Goal: Transaction & Acquisition: Purchase product/service

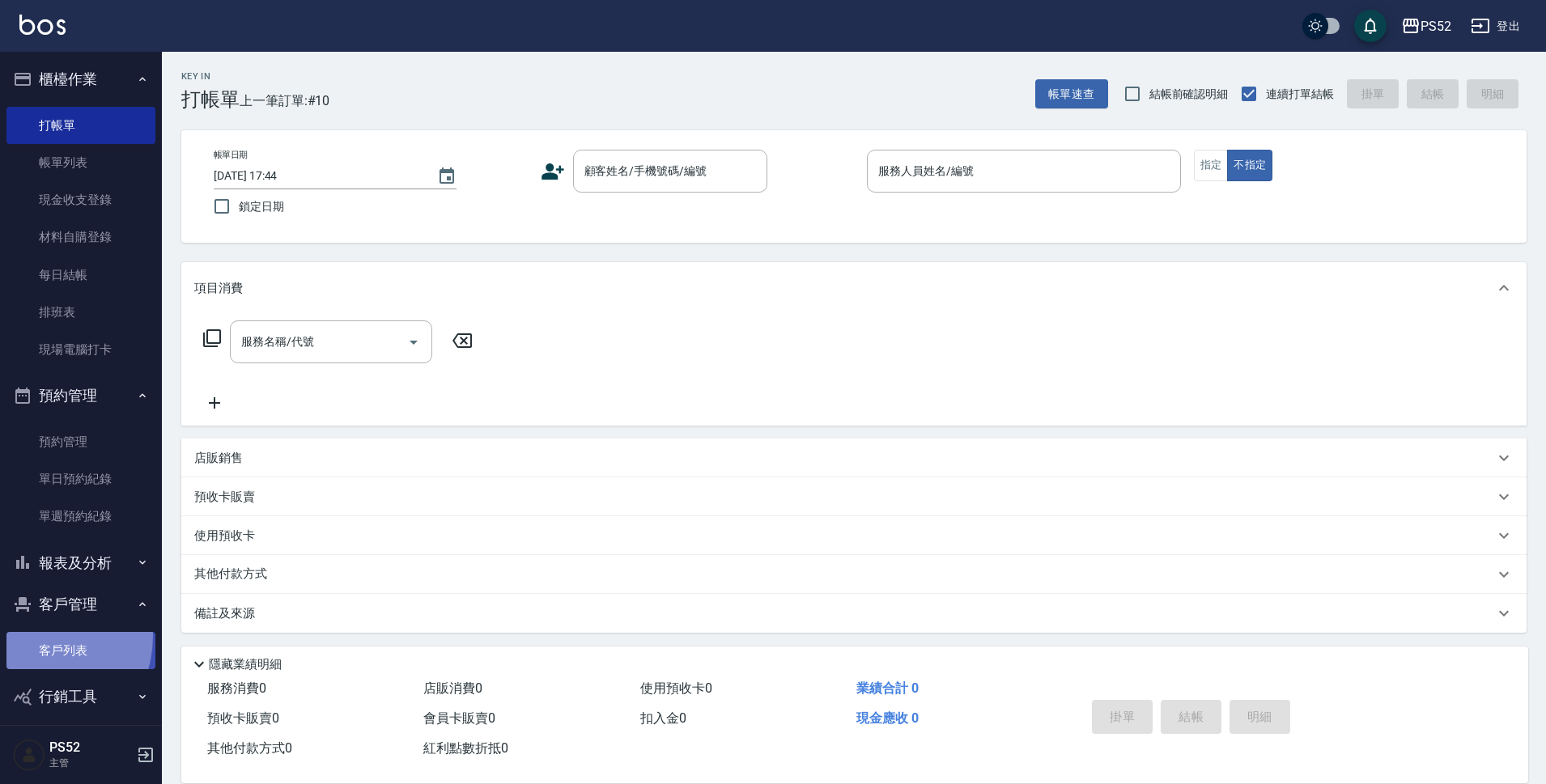
click at [34, 636] on link "客戶列表" at bounding box center [81, 650] width 149 height 37
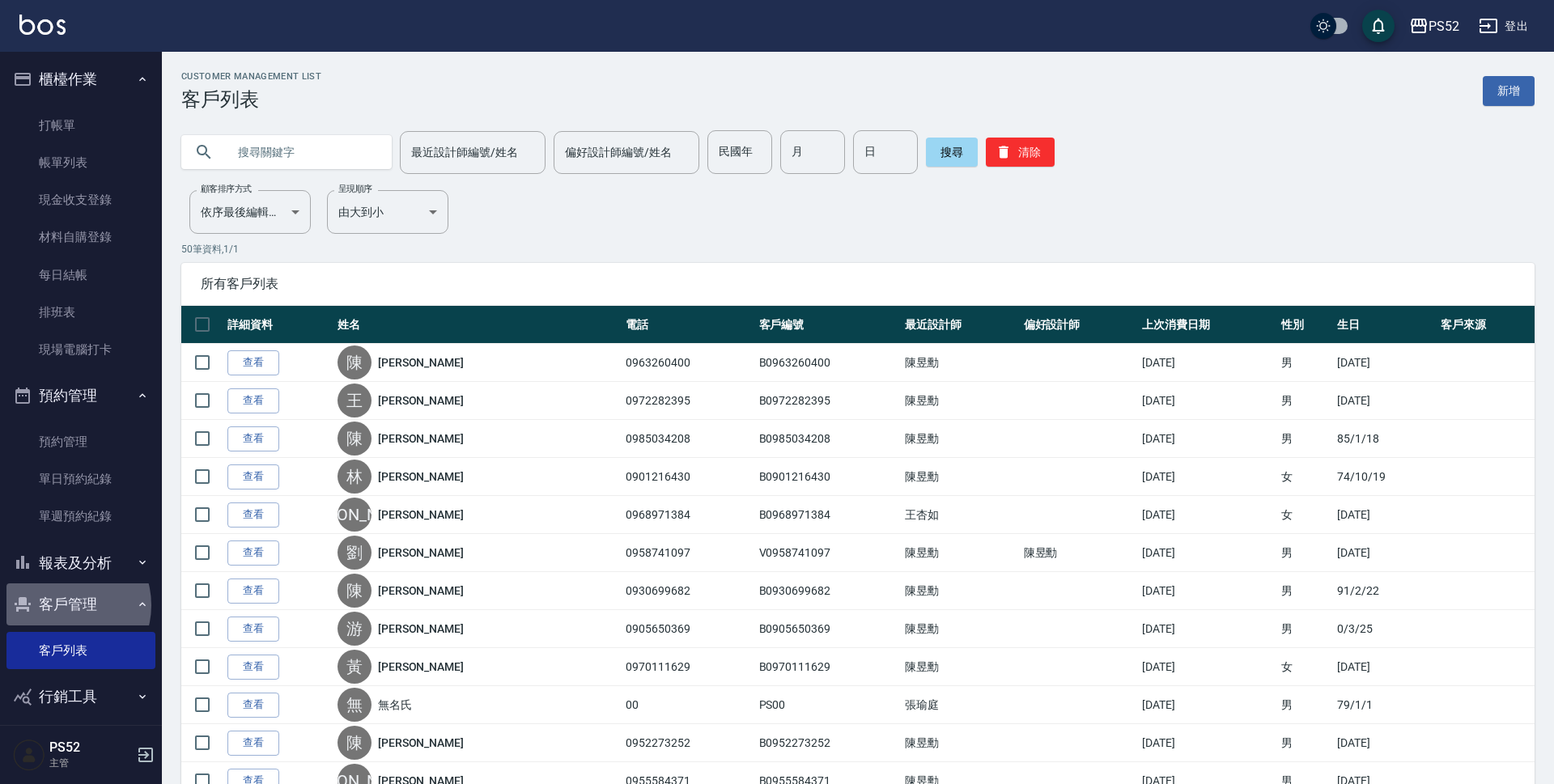
click at [64, 605] on button "客戶管理" at bounding box center [81, 604] width 149 height 42
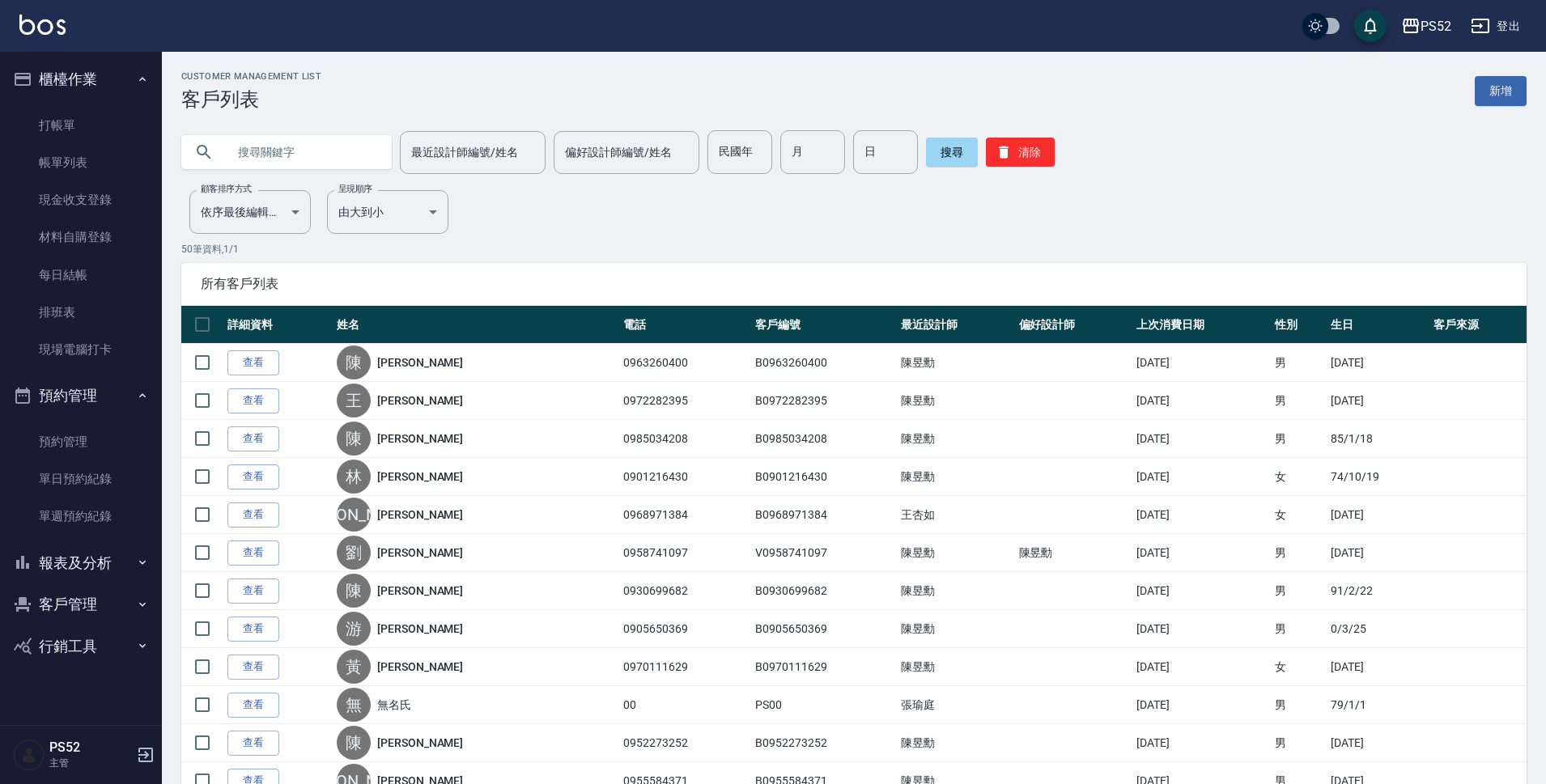
click at [84, 558] on button "報表及分析" at bounding box center [81, 563] width 149 height 42
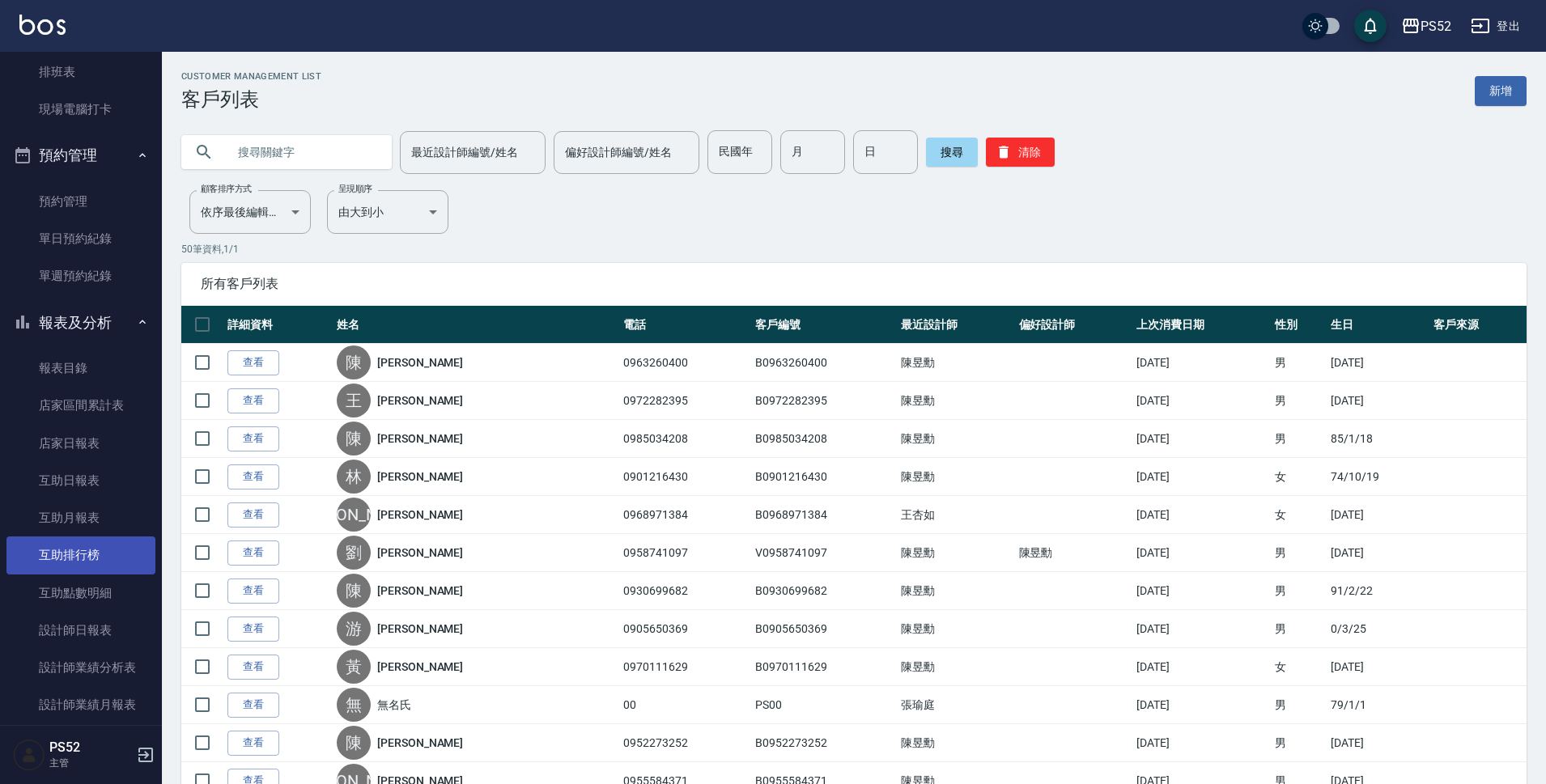
scroll to position [243, 0]
click at [106, 629] on link "設計師日報表" at bounding box center [81, 628] width 149 height 37
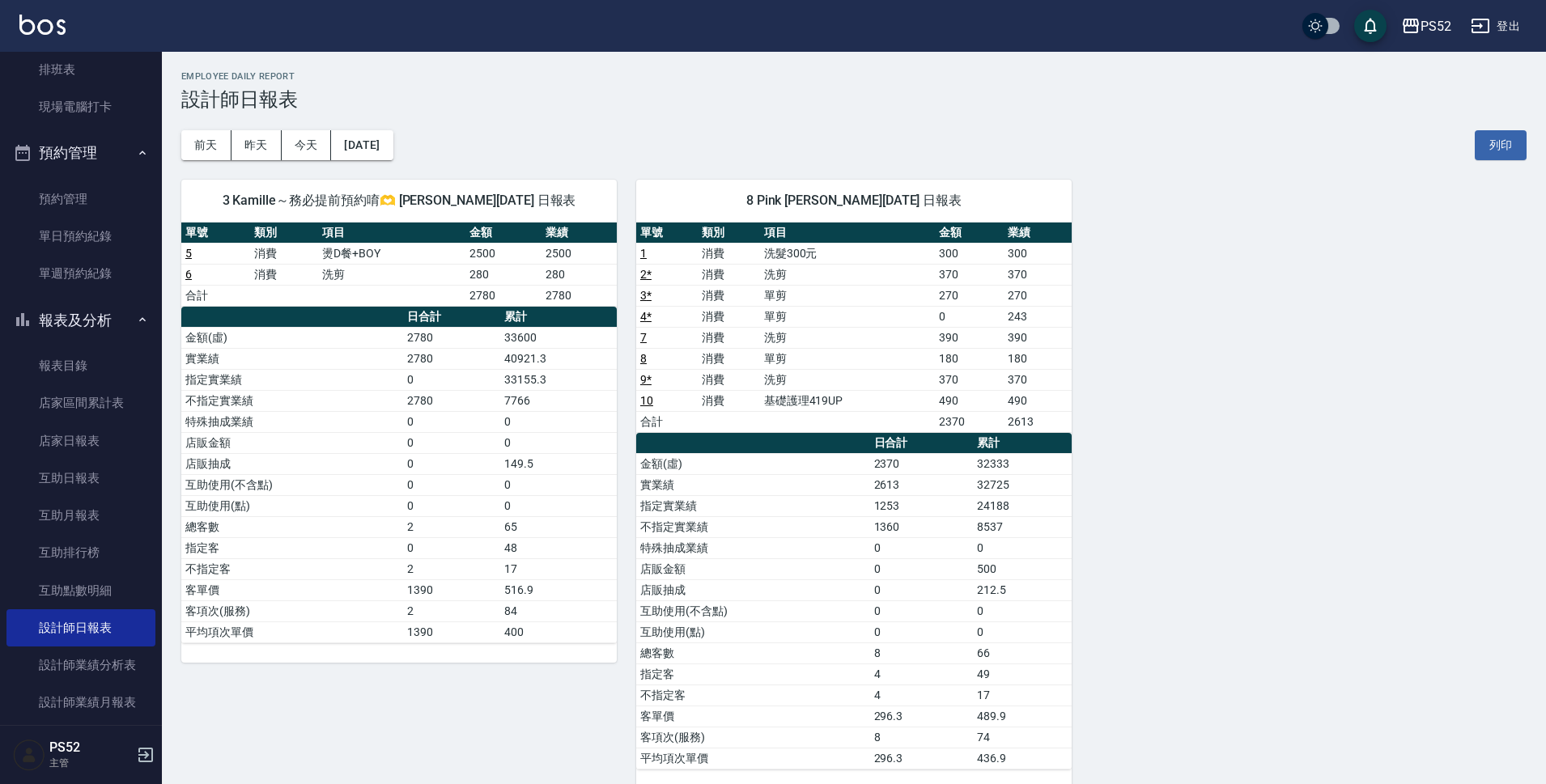
click at [31, 307] on button "報表及分析" at bounding box center [81, 320] width 149 height 42
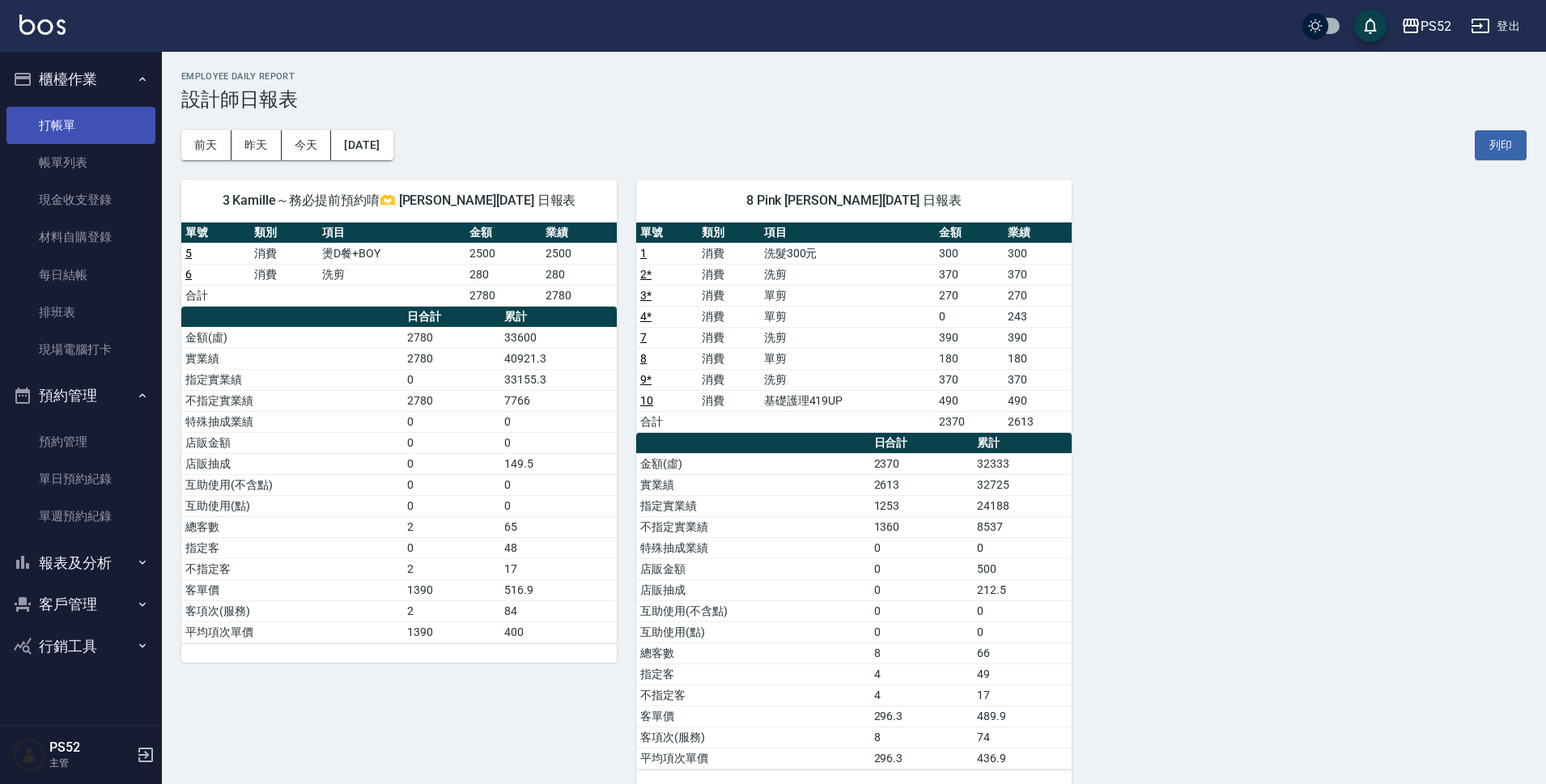
click at [79, 118] on link "打帳單" at bounding box center [81, 124] width 149 height 37
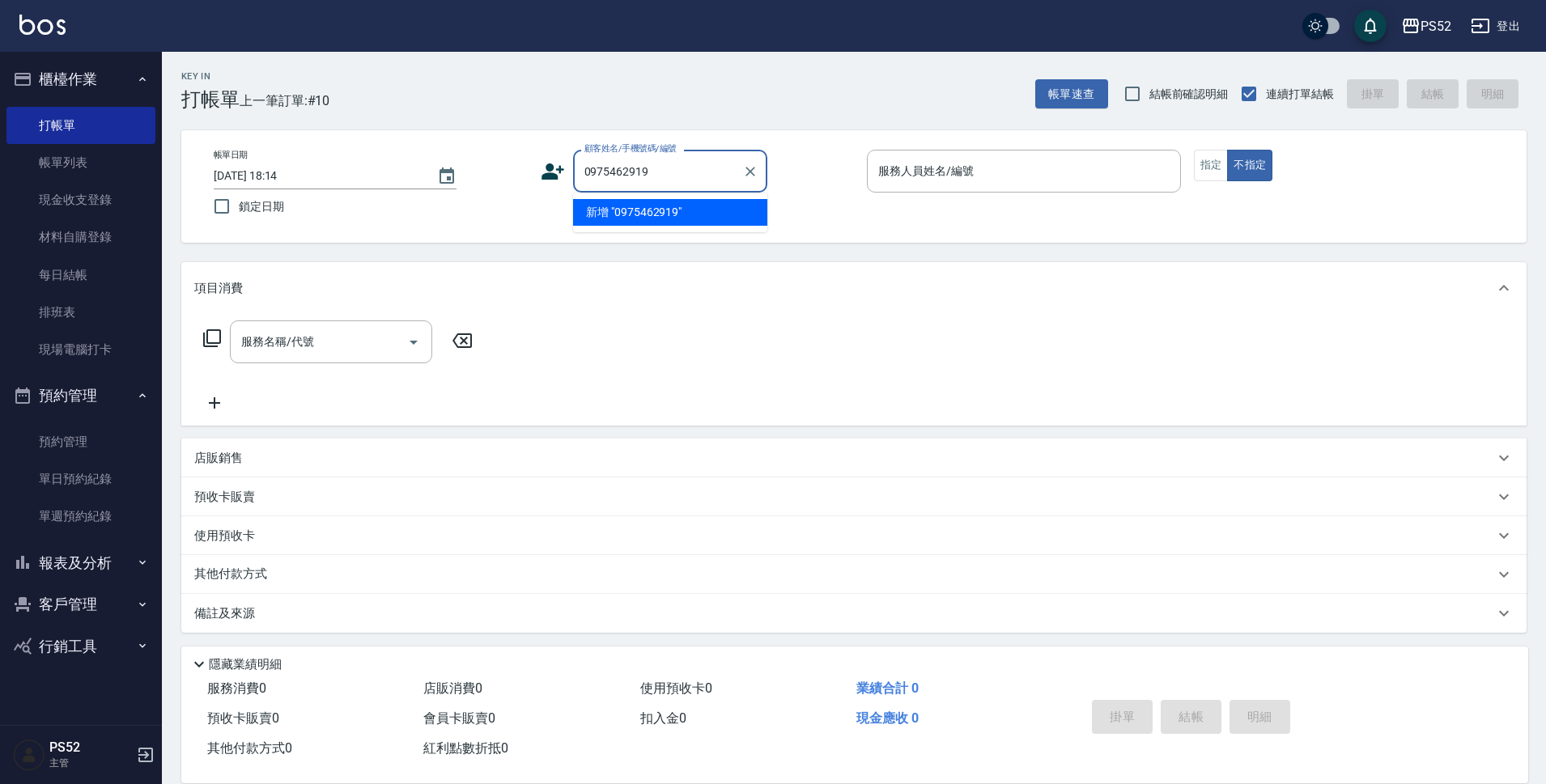
type input "0975462919"
click at [556, 164] on div "顧客姓名/手機號碼/編號 顧客姓名/手機號碼/編號" at bounding box center [698, 172] width 314 height 43
click at [556, 164] on icon at bounding box center [553, 172] width 25 height 24
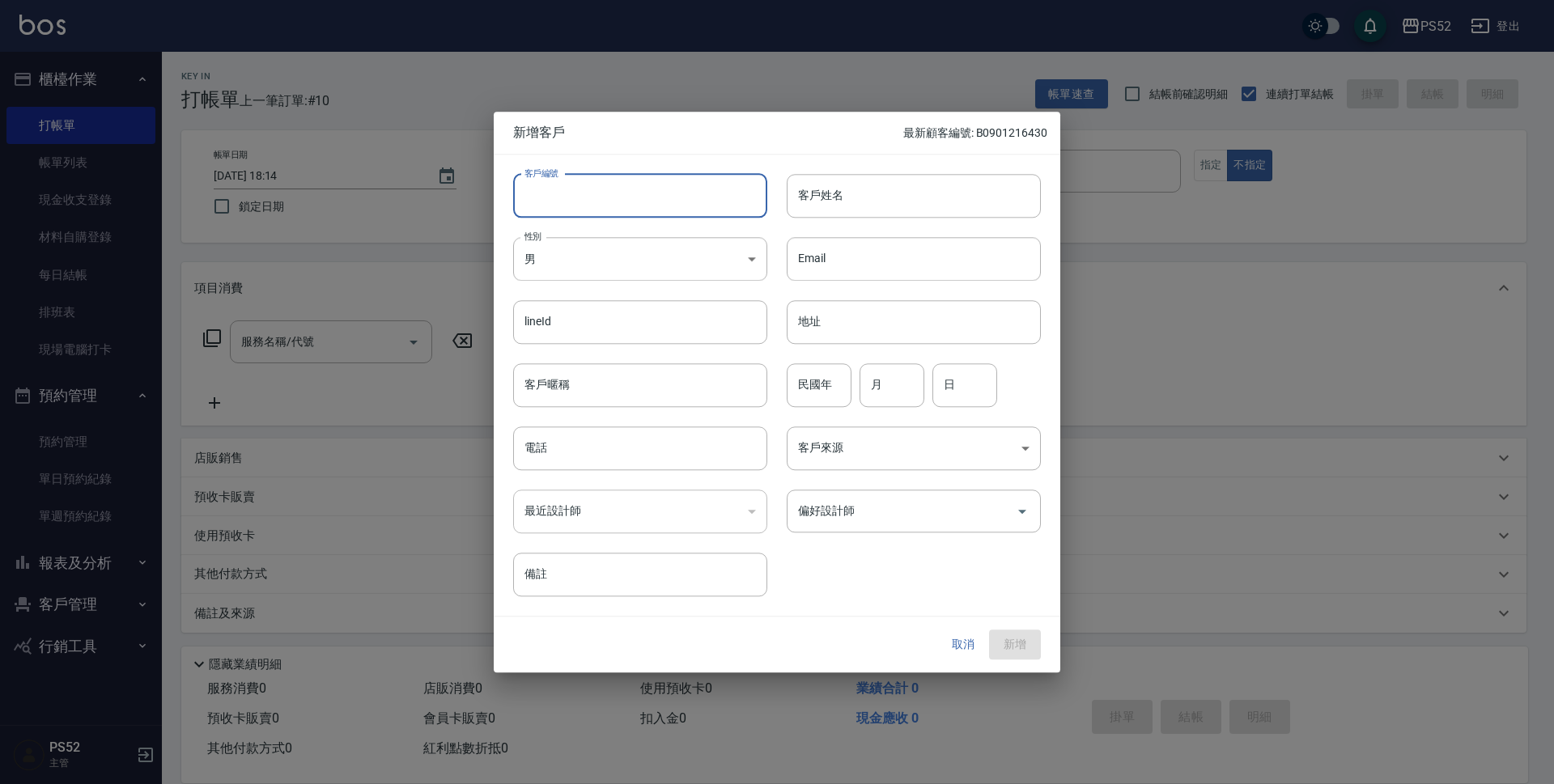
click at [584, 185] on input "客戶編號" at bounding box center [640, 196] width 254 height 43
paste input "0975462919"
type input "B0975462919"
click at [618, 451] on input "電話" at bounding box center [640, 449] width 254 height 43
paste input "0975462919"
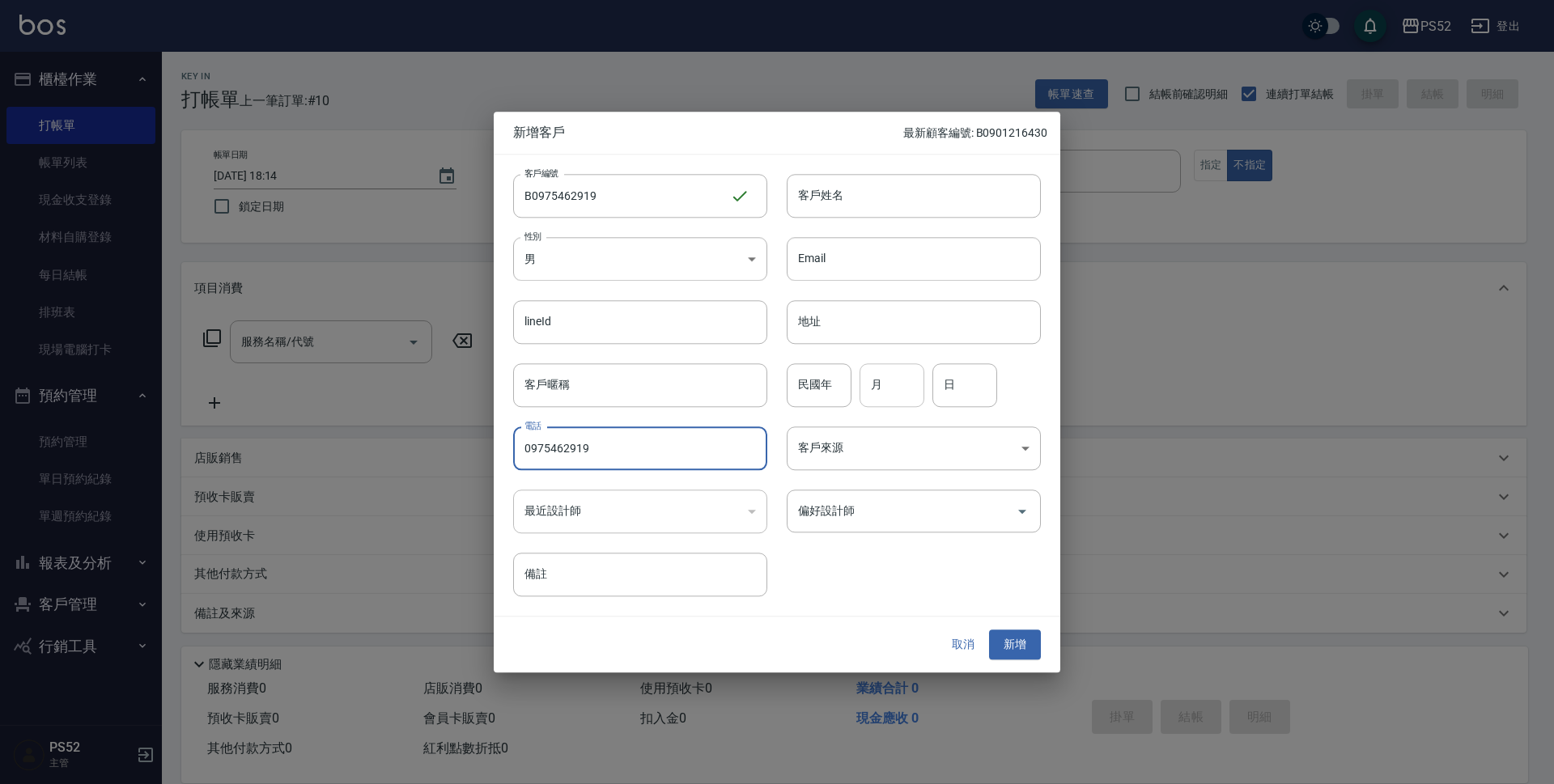
type input "0975462919"
click at [891, 368] on input "月" at bounding box center [892, 385] width 65 height 43
type input "8"
type input "22"
click at [893, 204] on input "客戶姓名" at bounding box center [914, 196] width 254 height 43
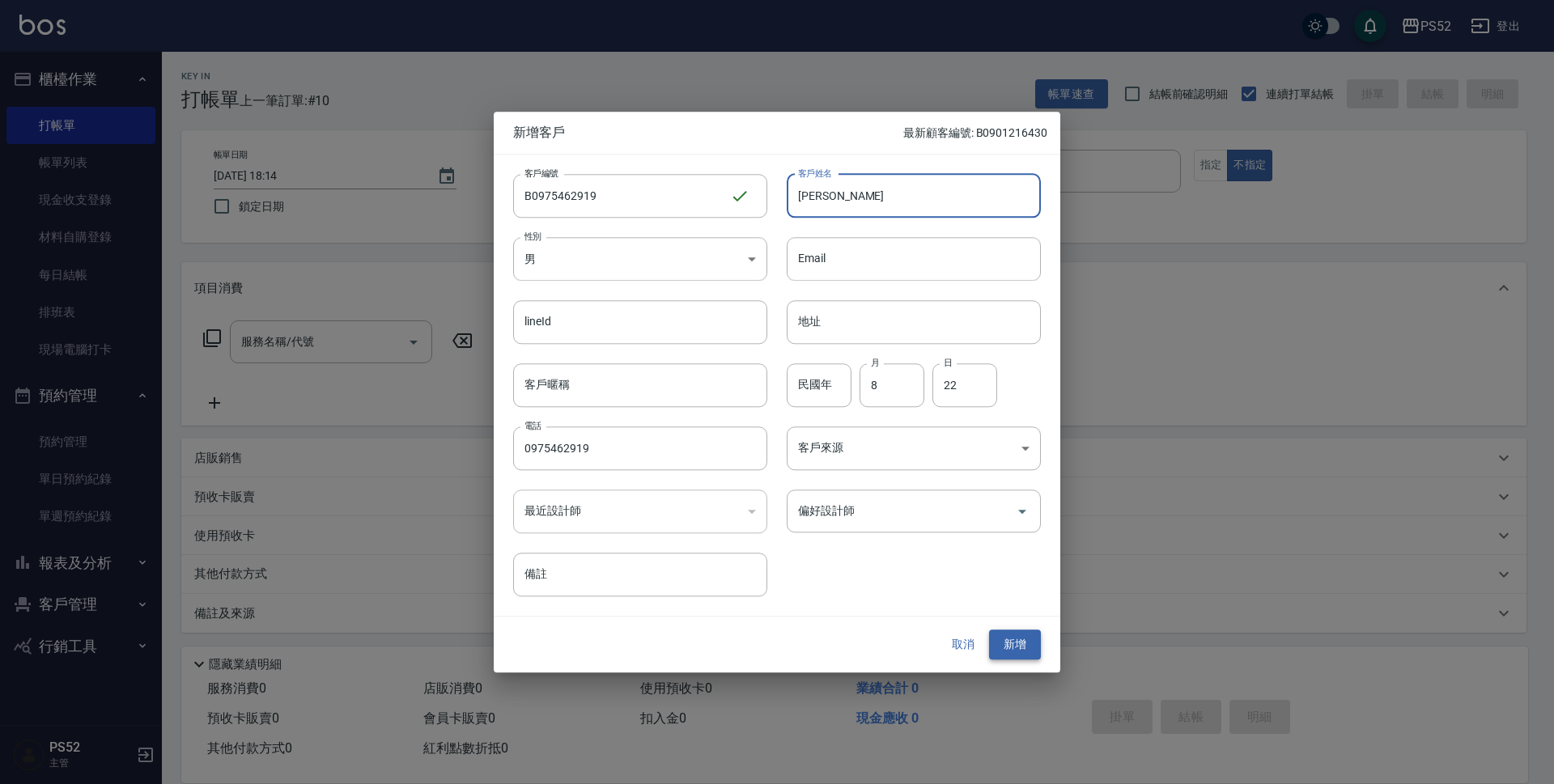
type input "[PERSON_NAME]"
click at [1022, 633] on button "新增" at bounding box center [1014, 645] width 52 height 30
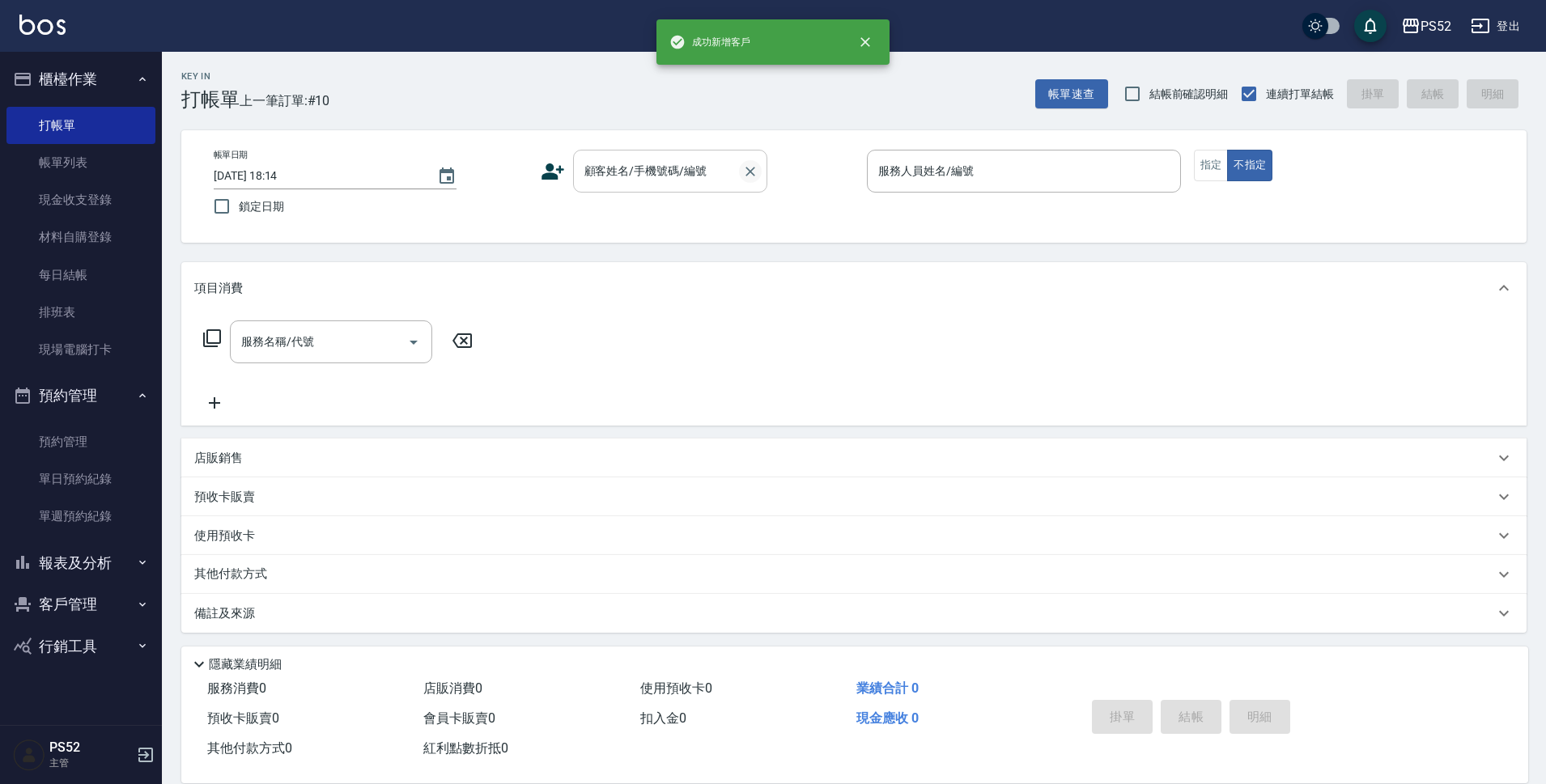
click at [739, 171] on button "Clear" at bounding box center [750, 172] width 23 height 23
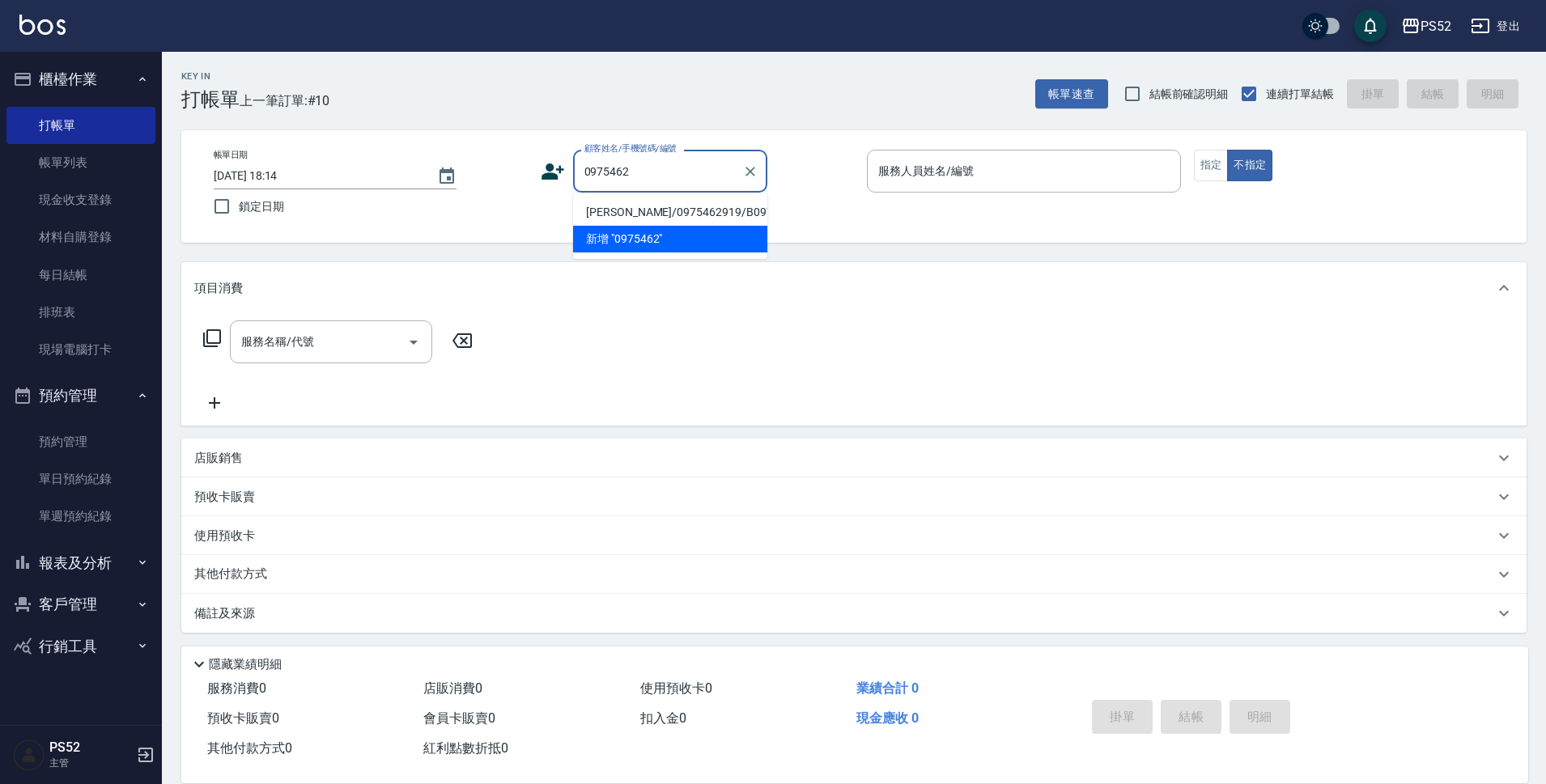
click at [672, 208] on li "[PERSON_NAME]/0975462919/B0975462919" at bounding box center [670, 212] width 194 height 26
type input "[PERSON_NAME]/0975462919/B0975462919"
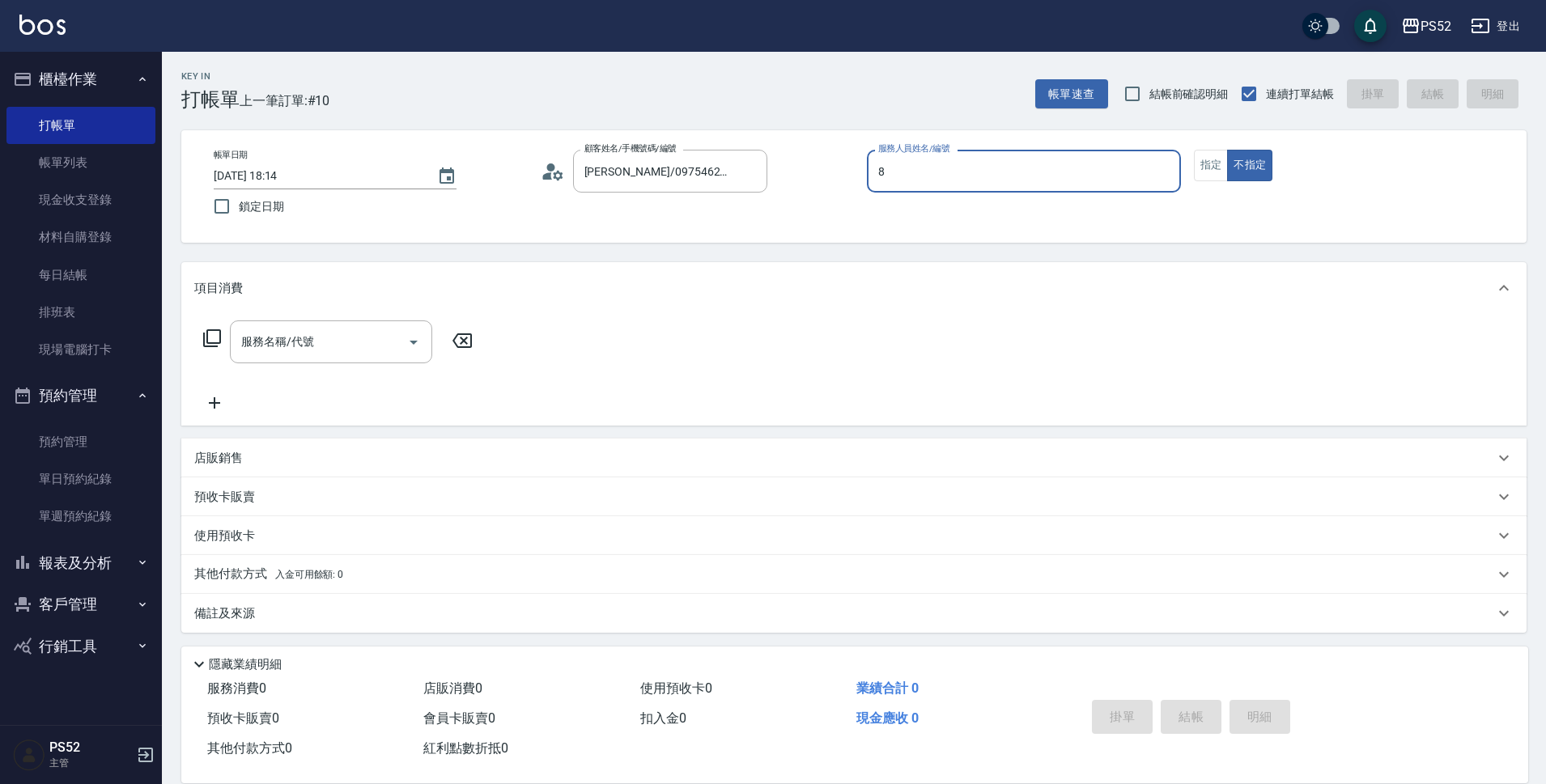
type input "Pink-8"
type button "false"
click at [333, 332] on input "服務名稱/代號" at bounding box center [319, 342] width 163 height 28
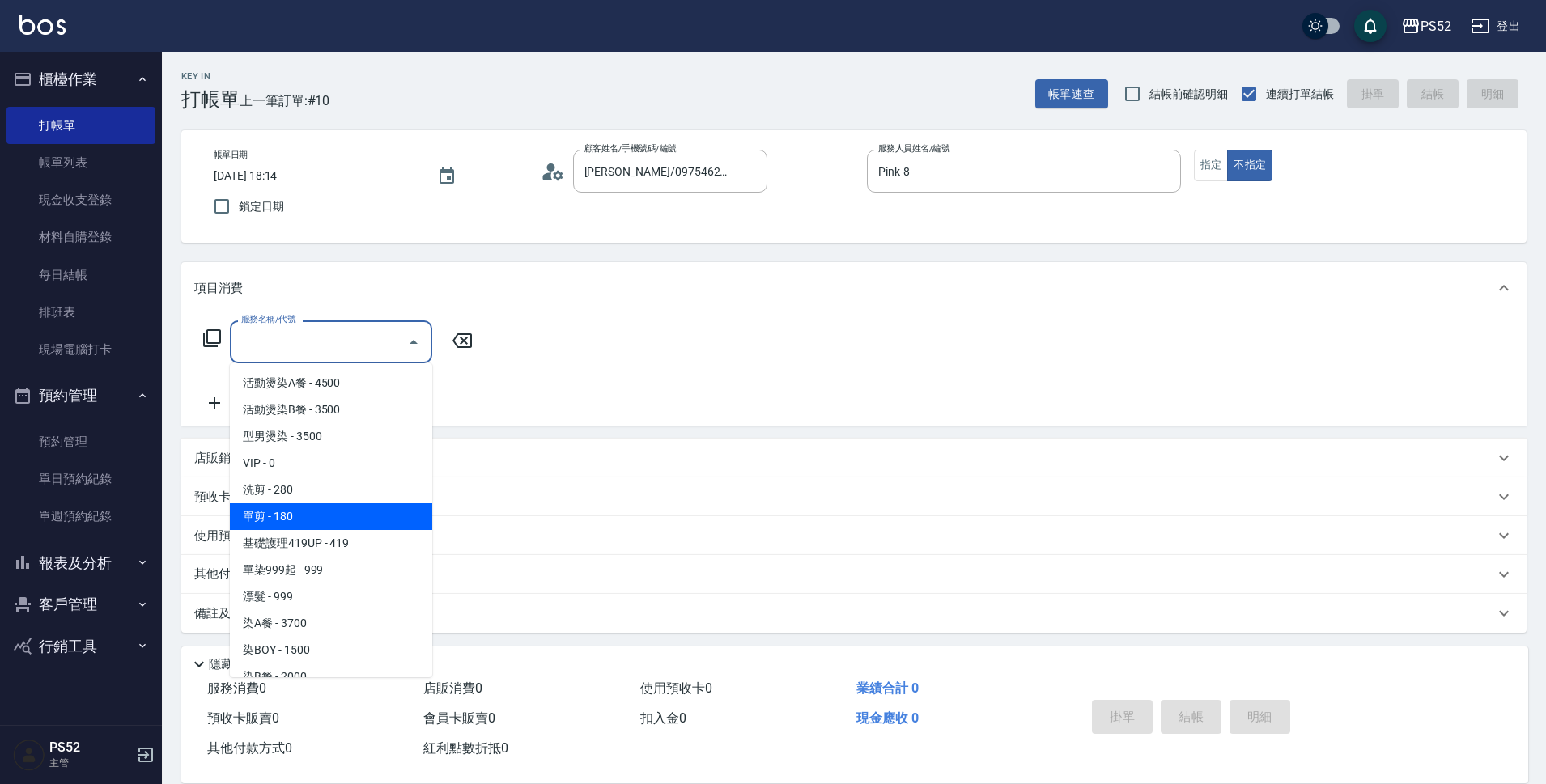
click at [339, 492] on span "洗剪 - 280" at bounding box center [331, 490] width 203 height 26
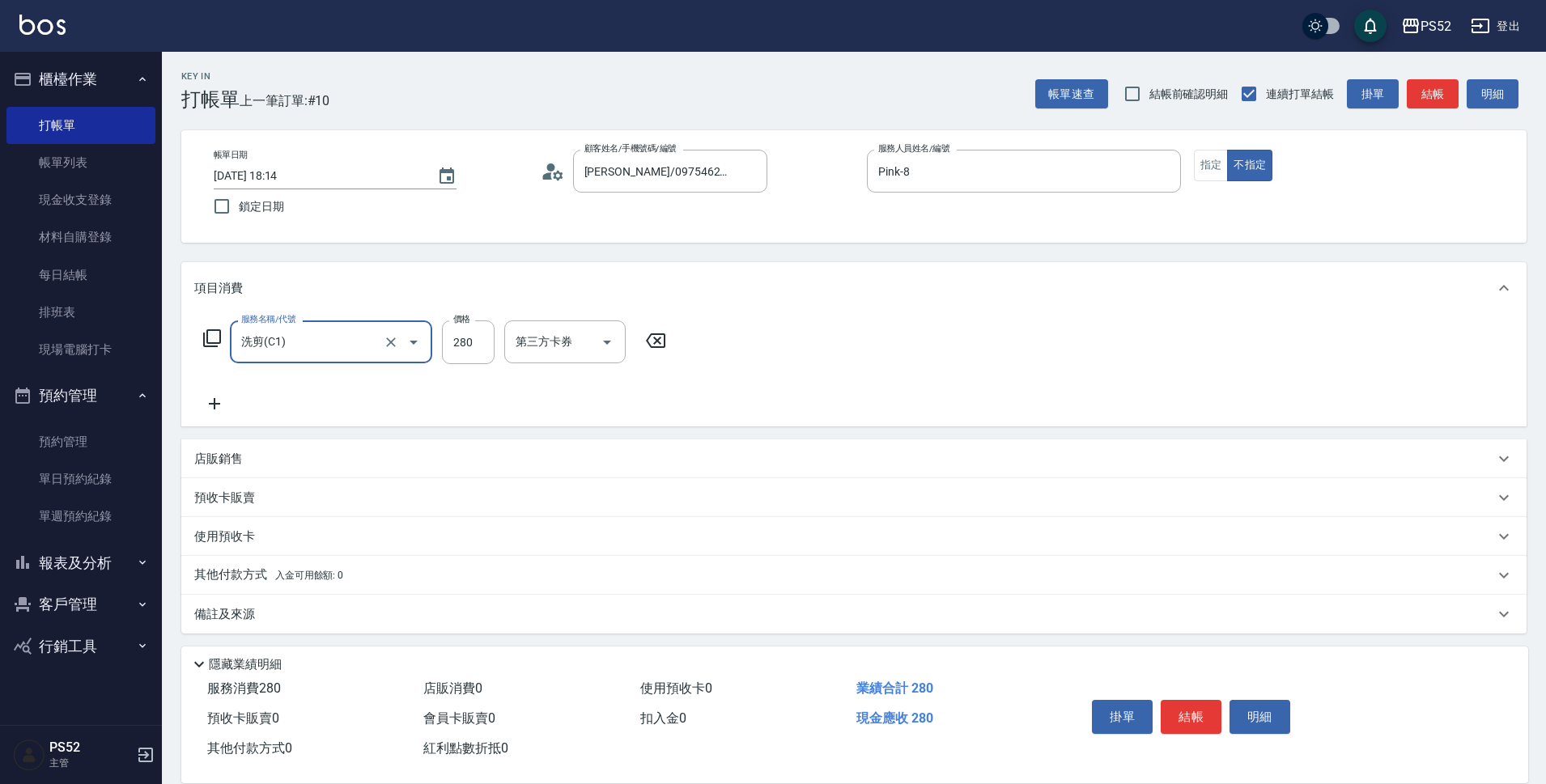
type input "洗剪(C1)"
click at [1178, 712] on button "結帳" at bounding box center [1191, 717] width 60 height 34
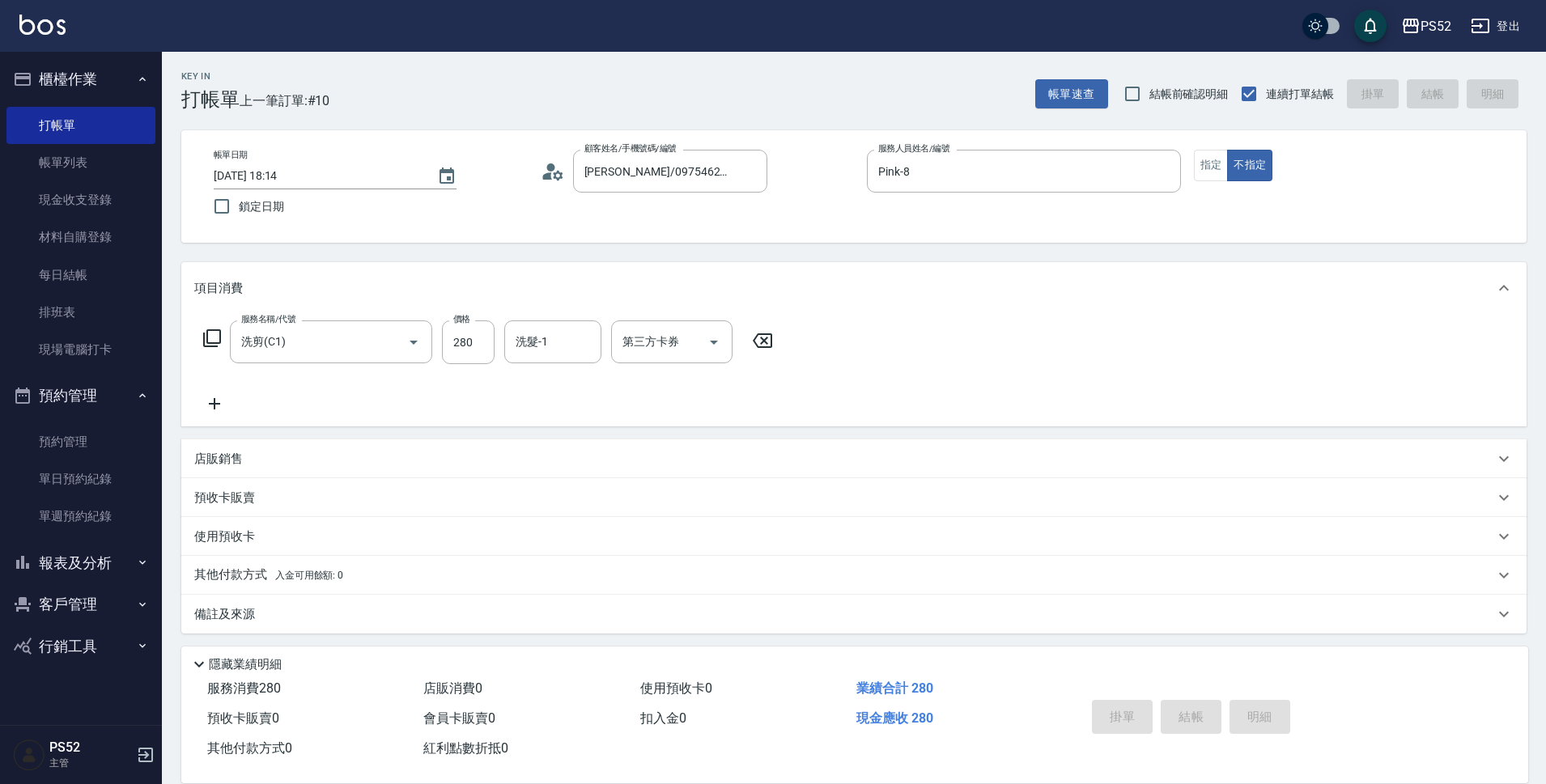
type input "[DATE] 18:22"
